Goal: Navigation & Orientation: Find specific page/section

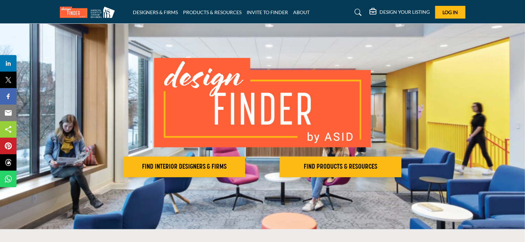
scroll to position [20, 0]
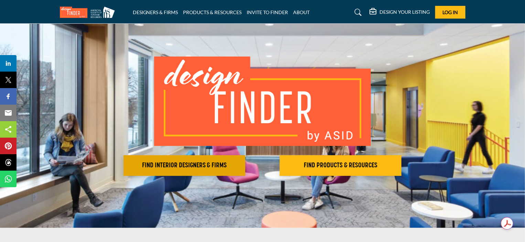
click at [190, 164] on h2 "FIND INTERIOR DESIGNERS & FIRMS" at bounding box center [185, 165] width 118 height 8
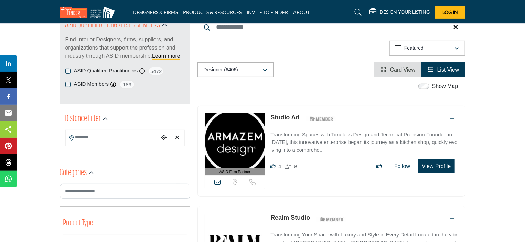
scroll to position [62, 0]
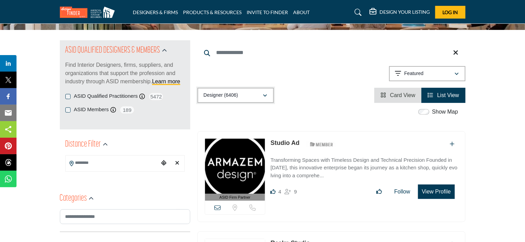
click at [265, 93] on icon "button" at bounding box center [265, 95] width 4 height 5
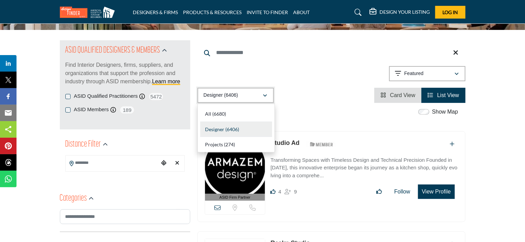
click at [265, 94] on icon "button" at bounding box center [265, 95] width 4 height 5
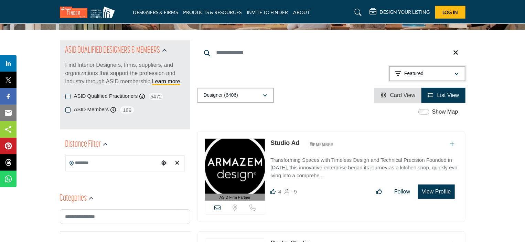
click at [456, 72] on icon "button" at bounding box center [457, 74] width 4 height 5
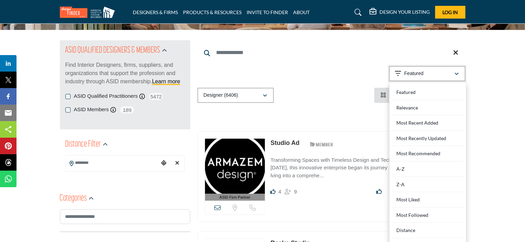
click at [456, 72] on icon "button" at bounding box center [457, 74] width 4 height 5
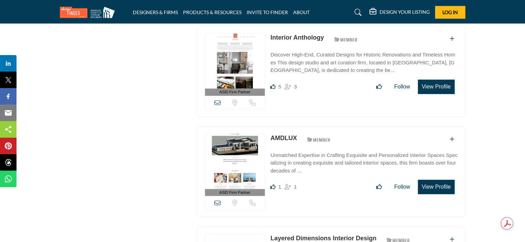
scroll to position [697, 0]
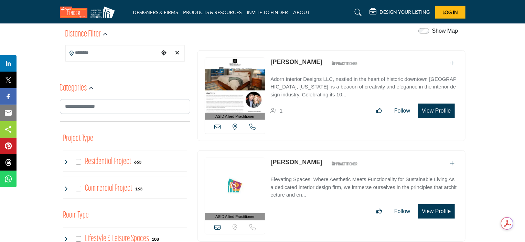
scroll to position [344, 0]
